Goal: Transaction & Acquisition: Purchase product/service

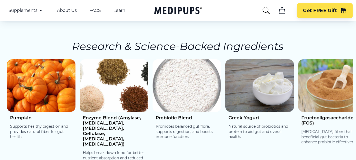
scroll to position [844, 0]
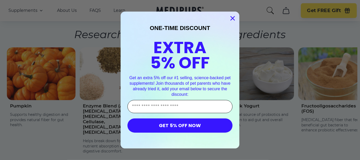
click at [148, 107] on input "Enter Your Email Address" at bounding box center [179, 106] width 105 height 13
type input "**********"
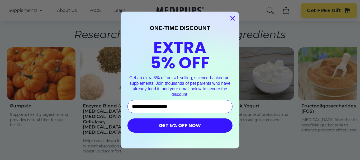
click at [210, 126] on button "GET 5% OFF NOW" at bounding box center [179, 126] width 105 height 14
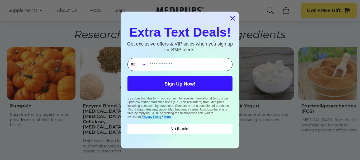
click at [157, 64] on input "Phone Number" at bounding box center [189, 64] width 85 height 13
type input "**********"
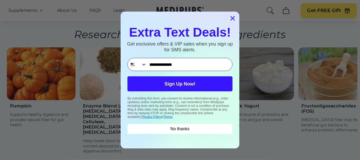
click at [177, 84] on button "Sign Up Now!" at bounding box center [179, 83] width 105 height 15
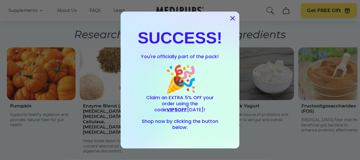
click at [231, 18] on circle "Close dialog" at bounding box center [232, 18] width 9 height 9
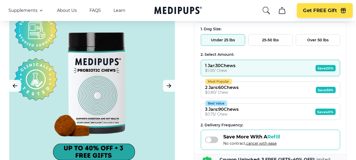
scroll to position [79, 0]
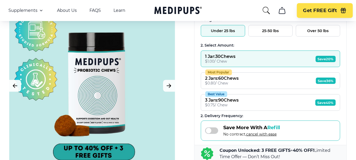
click at [204, 131] on div "Save More With A Refill No contract, cancel with ease" at bounding box center [270, 131] width 139 height 20
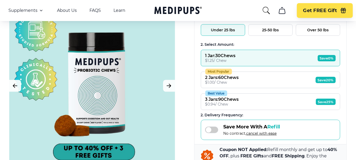
scroll to position [78, 0]
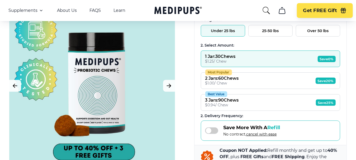
drag, startPoint x: 208, startPoint y: 131, endPoint x: 221, endPoint y: 129, distance: 13.3
click at [221, 129] on div "Save More With A Refill No contract, cancel with ease" at bounding box center [242, 131] width 75 height 12
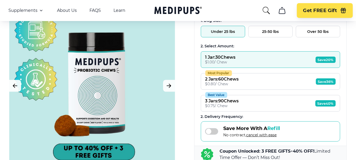
scroll to position [79, 0]
